Goal: Navigation & Orientation: Find specific page/section

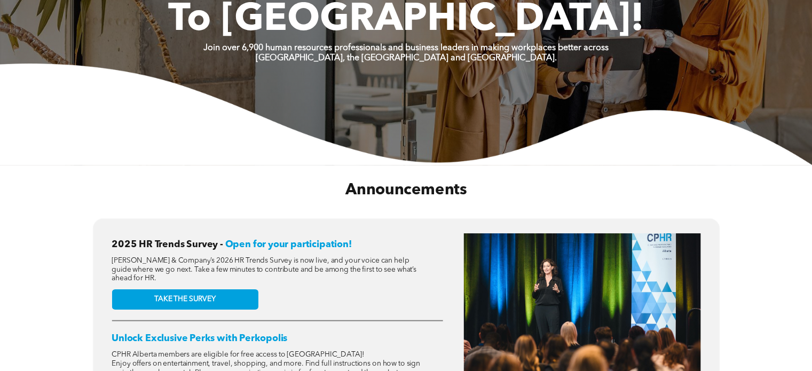
scroll to position [107, 0]
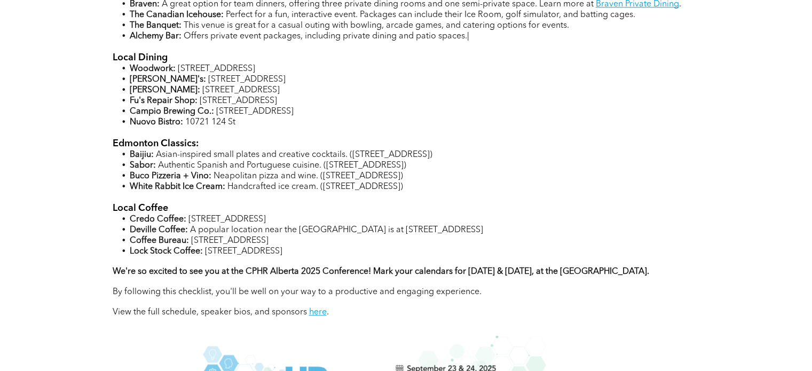
scroll to position [1068, 0]
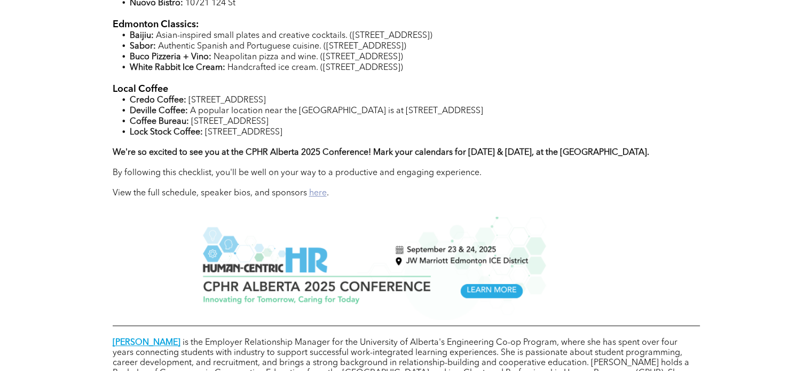
click at [311, 198] on link "here" at bounding box center [318, 193] width 18 height 9
